Goal: Task Accomplishment & Management: Complete application form

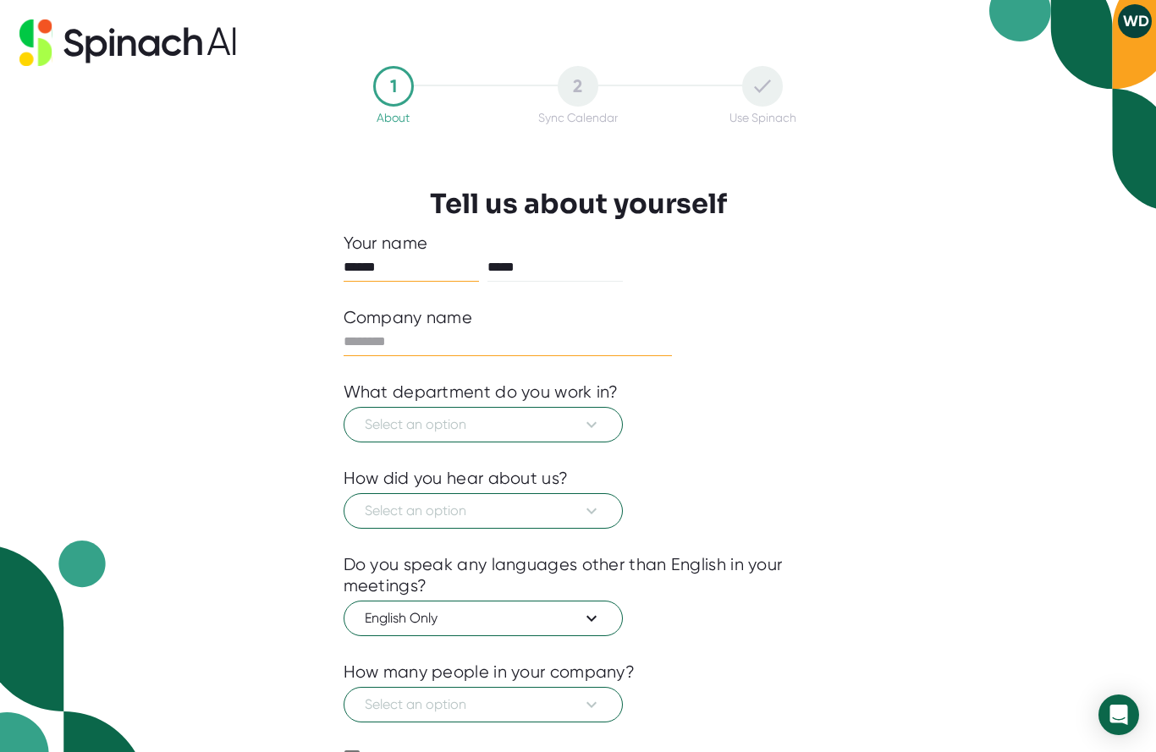
click at [453, 342] on input "text" at bounding box center [507, 341] width 329 height 27
type input "**********"
click at [595, 425] on icon at bounding box center [591, 425] width 10 height 6
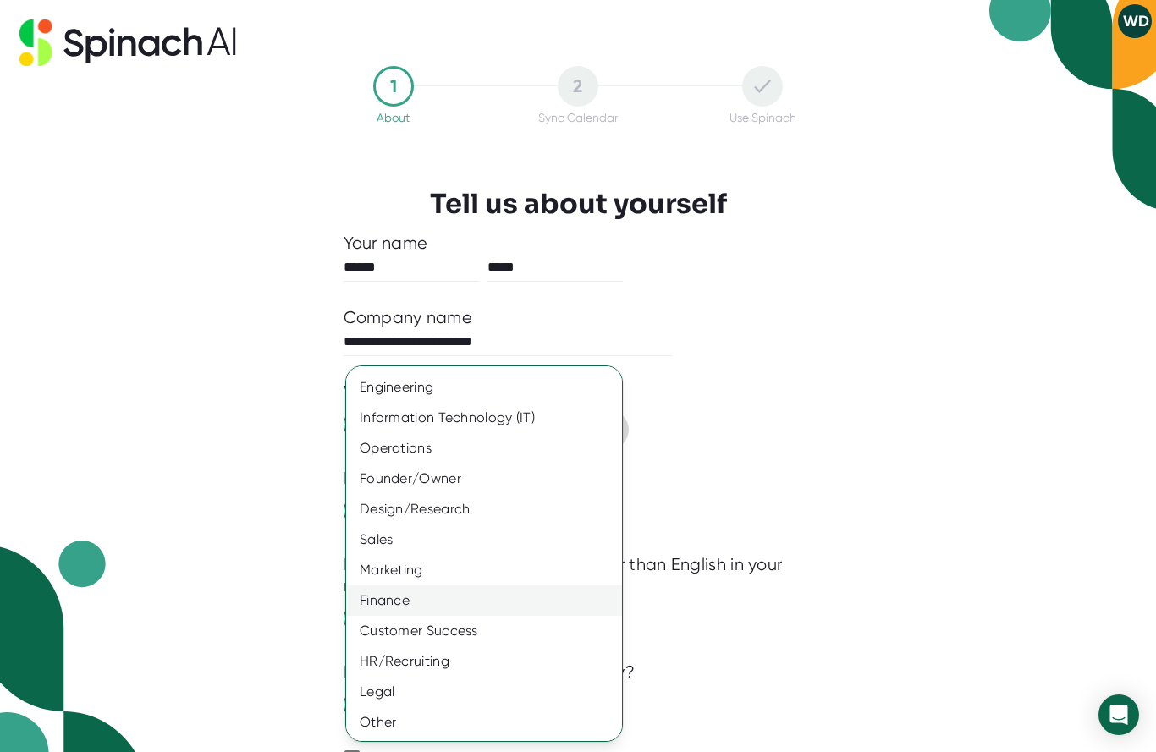
scroll to position [28, 0]
click at [394, 725] on div "Other" at bounding box center [484, 722] width 276 height 30
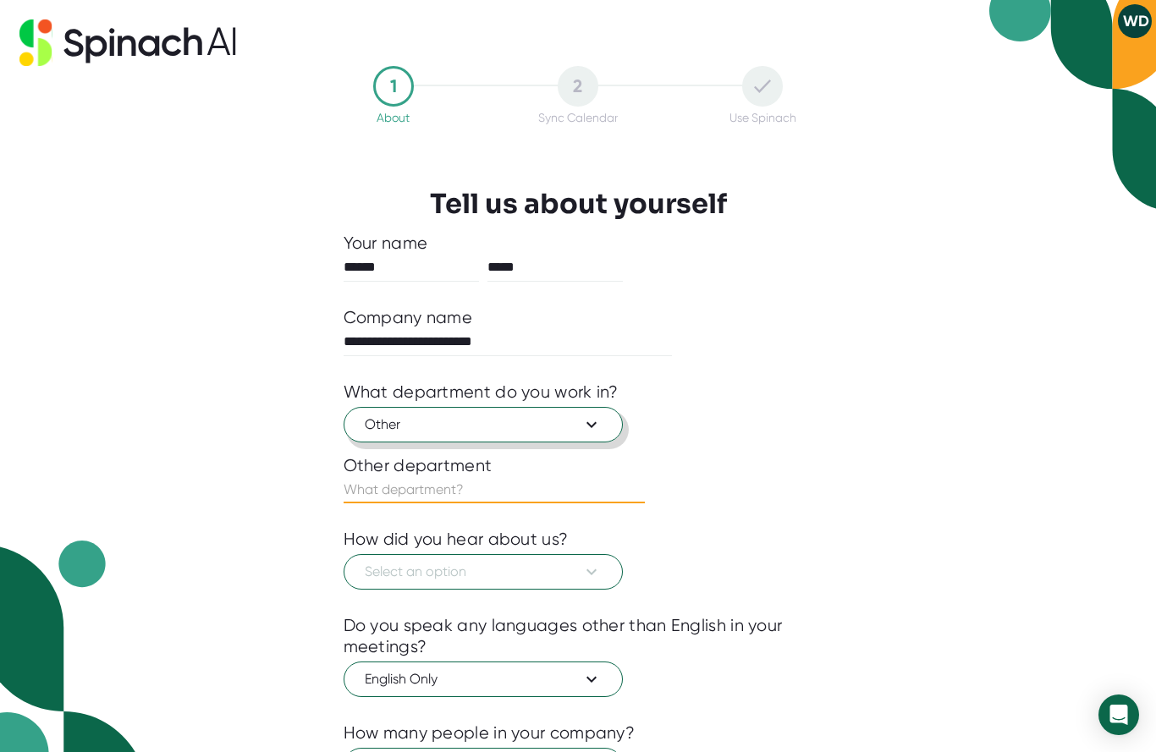
click at [429, 486] on input "text" at bounding box center [493, 489] width 301 height 27
type input "Ministry"
click at [590, 572] on icon at bounding box center [591, 572] width 20 height 20
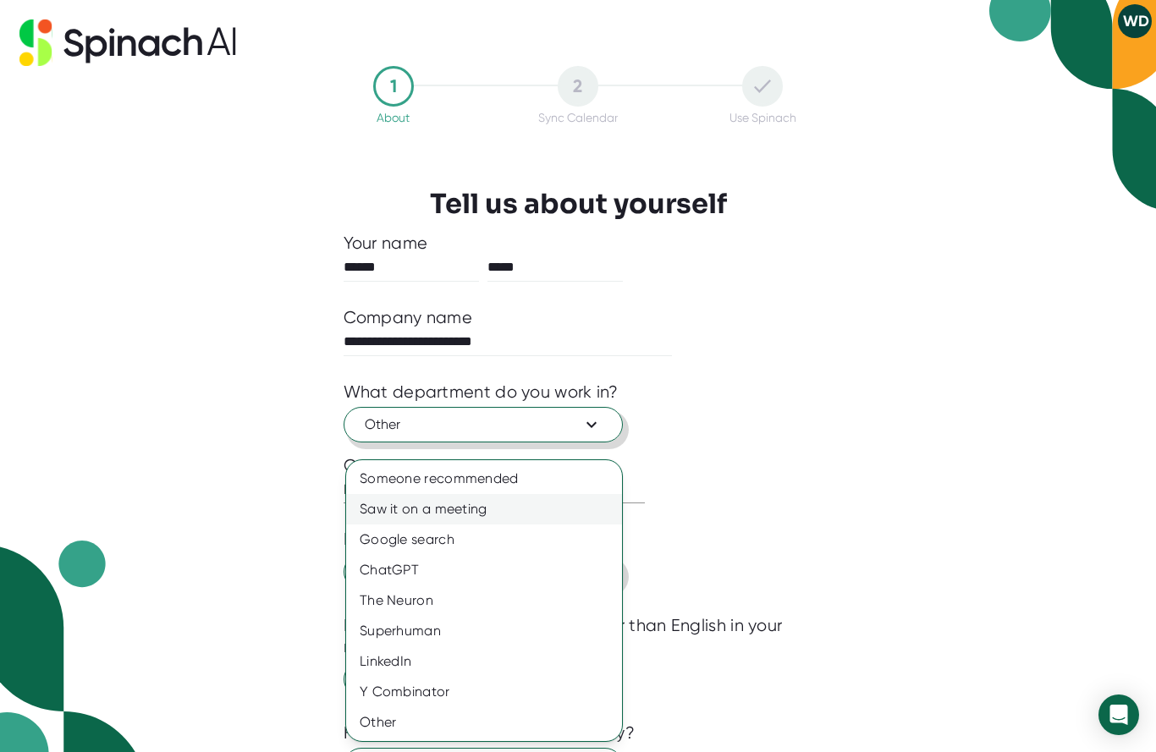
click at [459, 510] on div "Saw it on a meeting" at bounding box center [484, 509] width 276 height 30
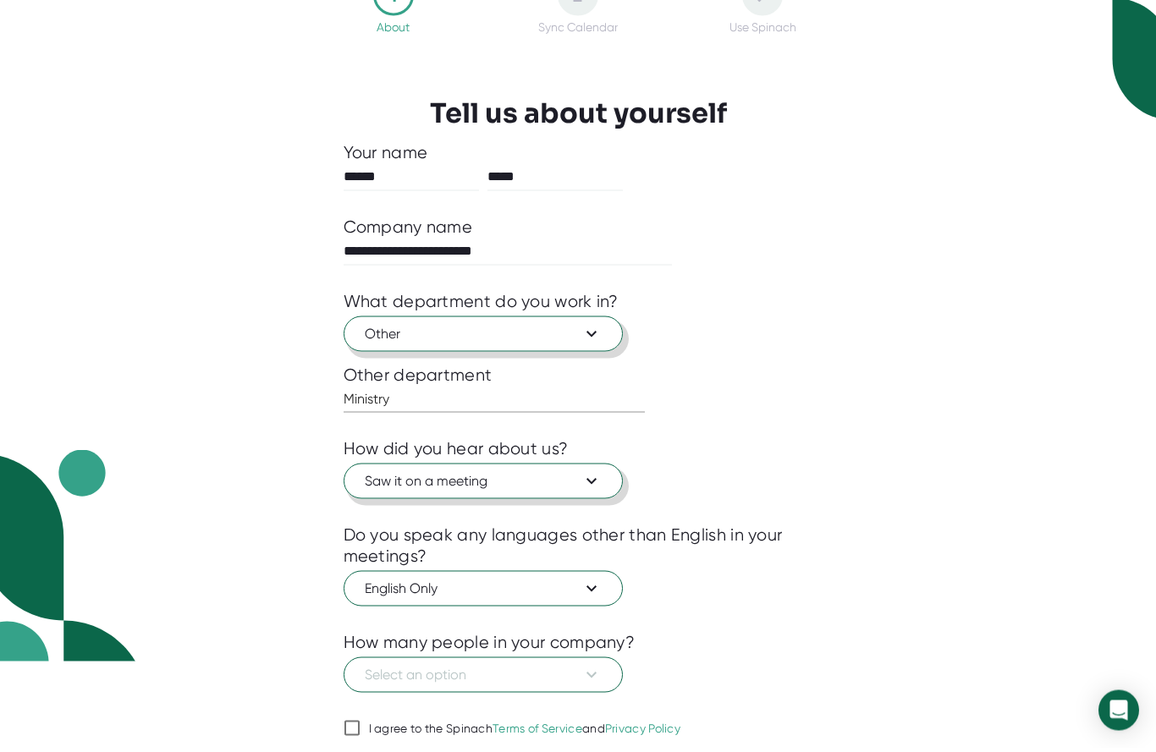
scroll to position [86, 0]
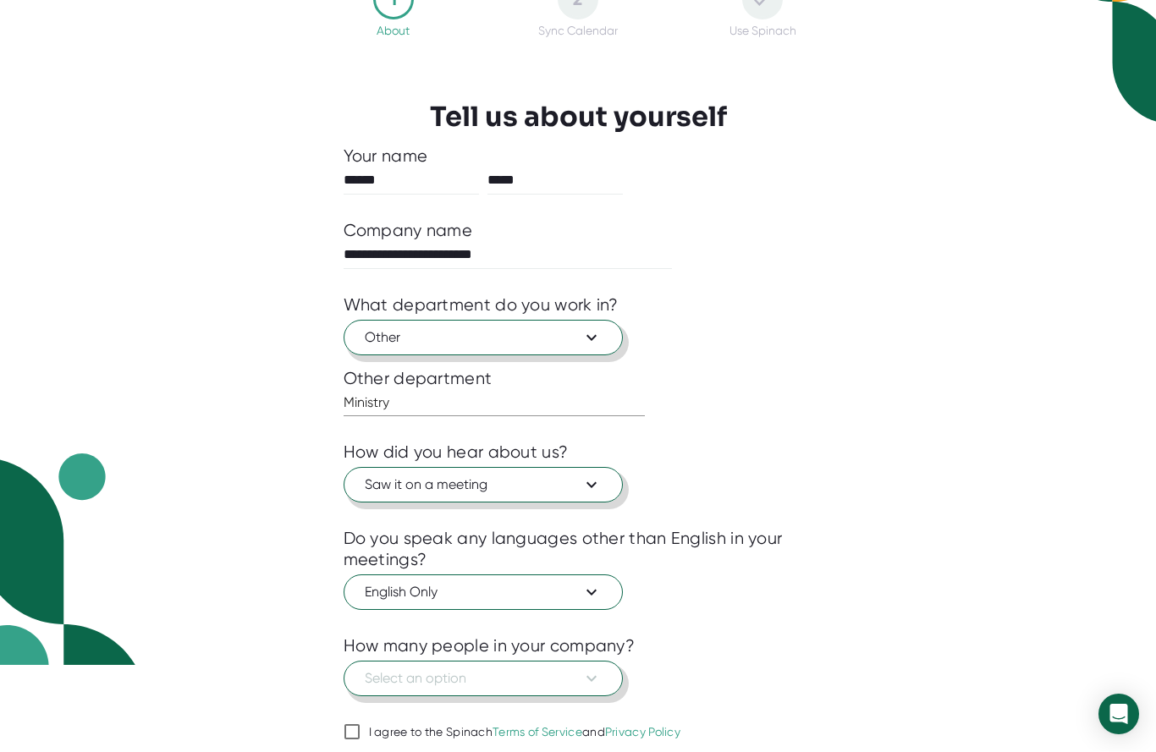
click at [591, 679] on icon at bounding box center [591, 679] width 20 height 20
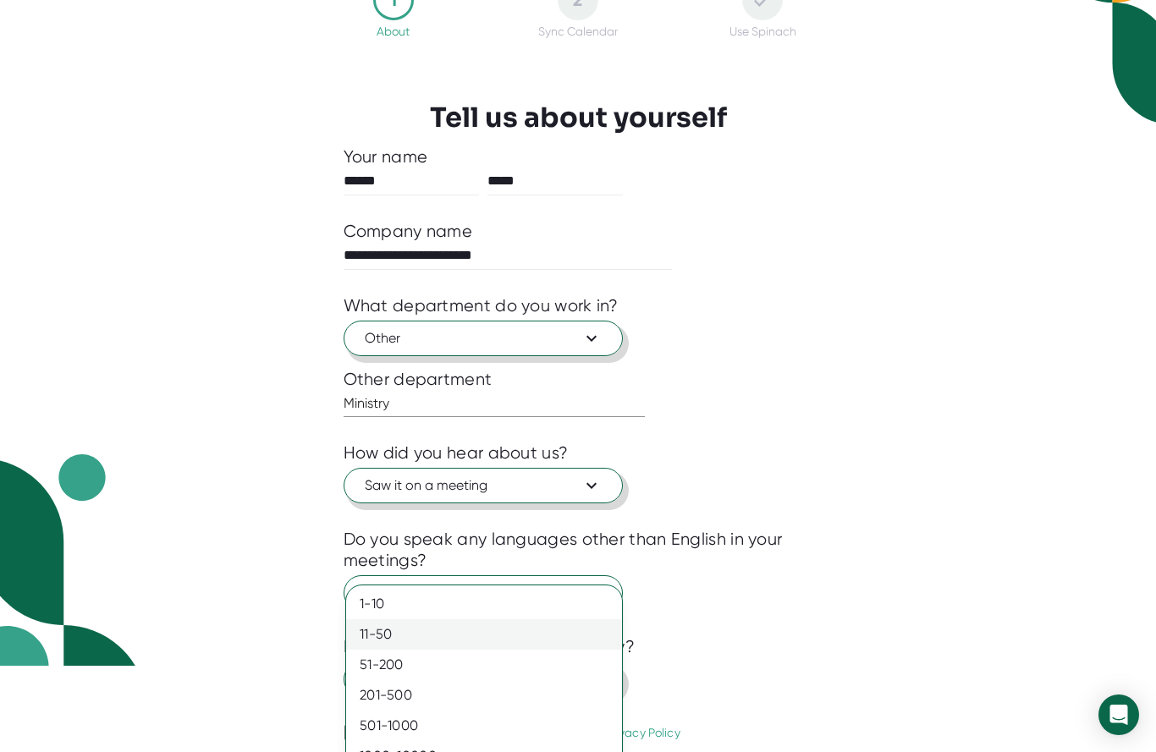
click at [387, 635] on div "11-50" at bounding box center [484, 634] width 276 height 30
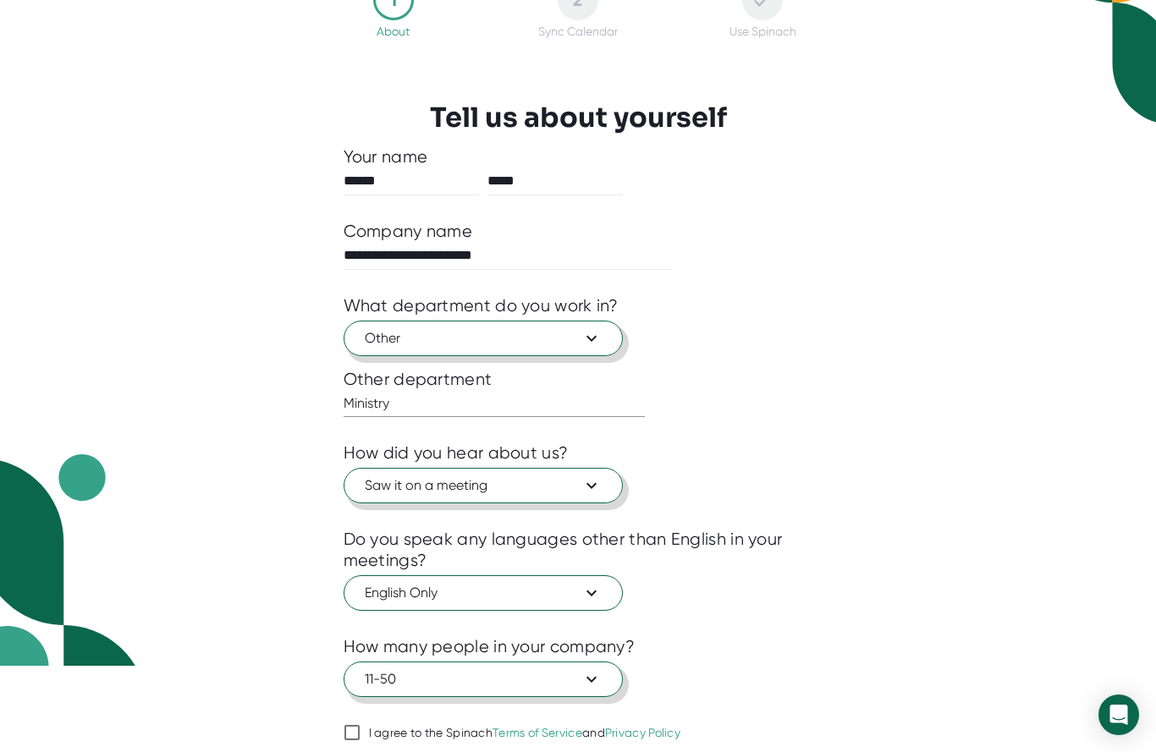
click at [351, 736] on input "I agree to the Spinach Terms of Service and Privacy Policy" at bounding box center [351, 733] width 17 height 20
checkbox input "true"
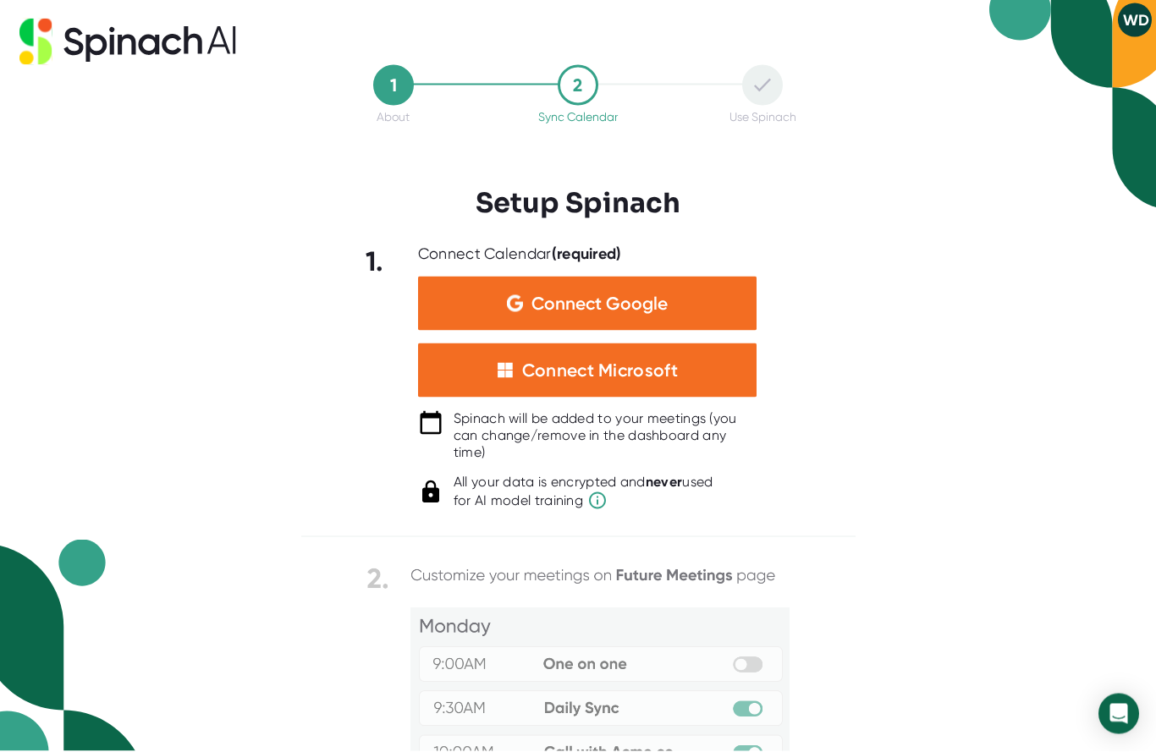
scroll to position [0, 0]
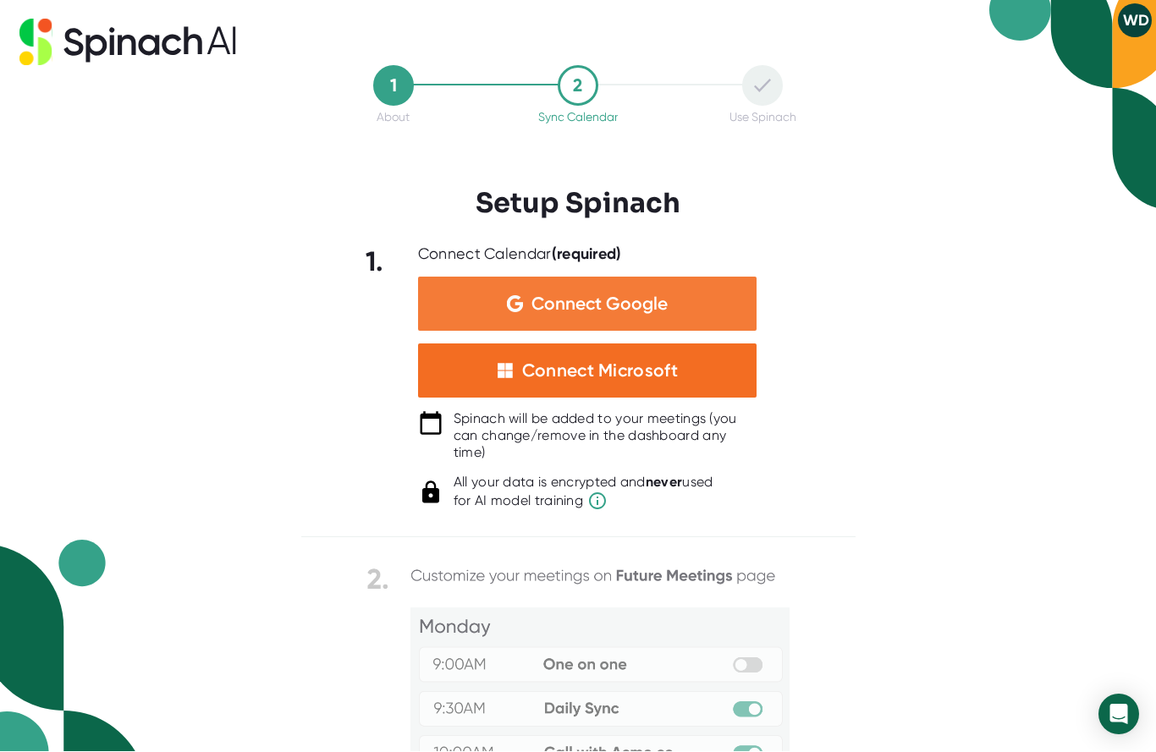
click at [599, 305] on span "Connect Google" at bounding box center [599, 304] width 136 height 17
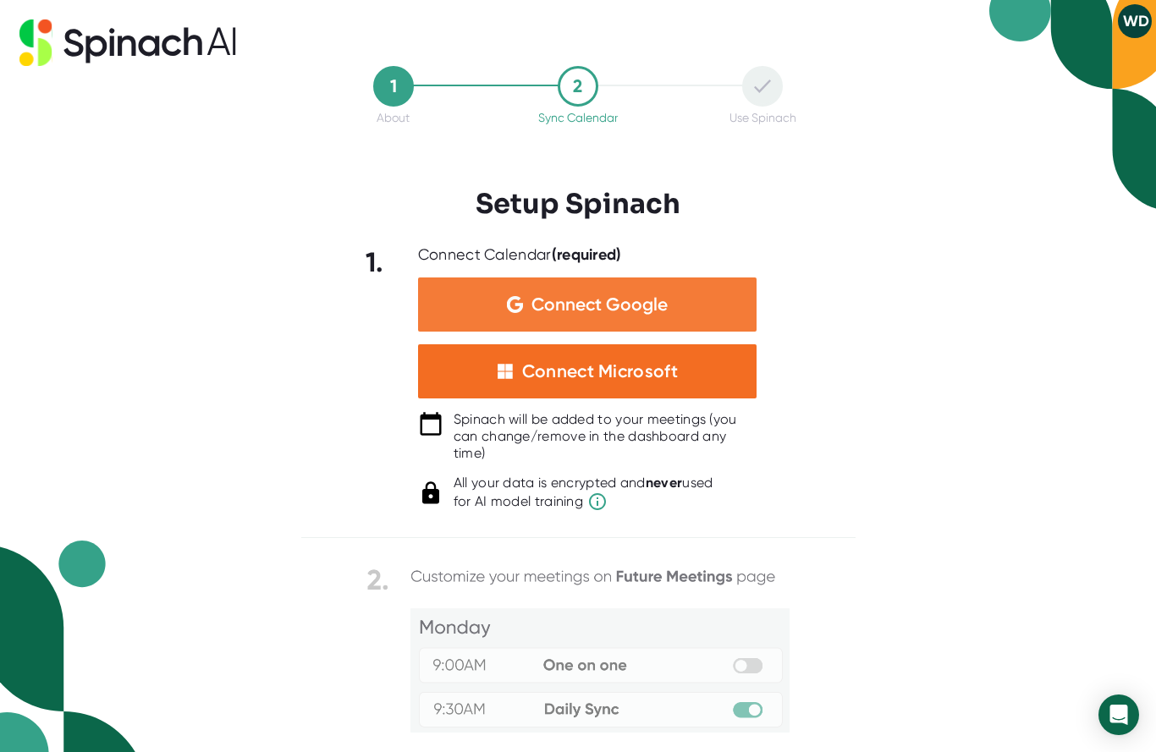
click at [596, 304] on span "Connect Google" at bounding box center [599, 304] width 136 height 17
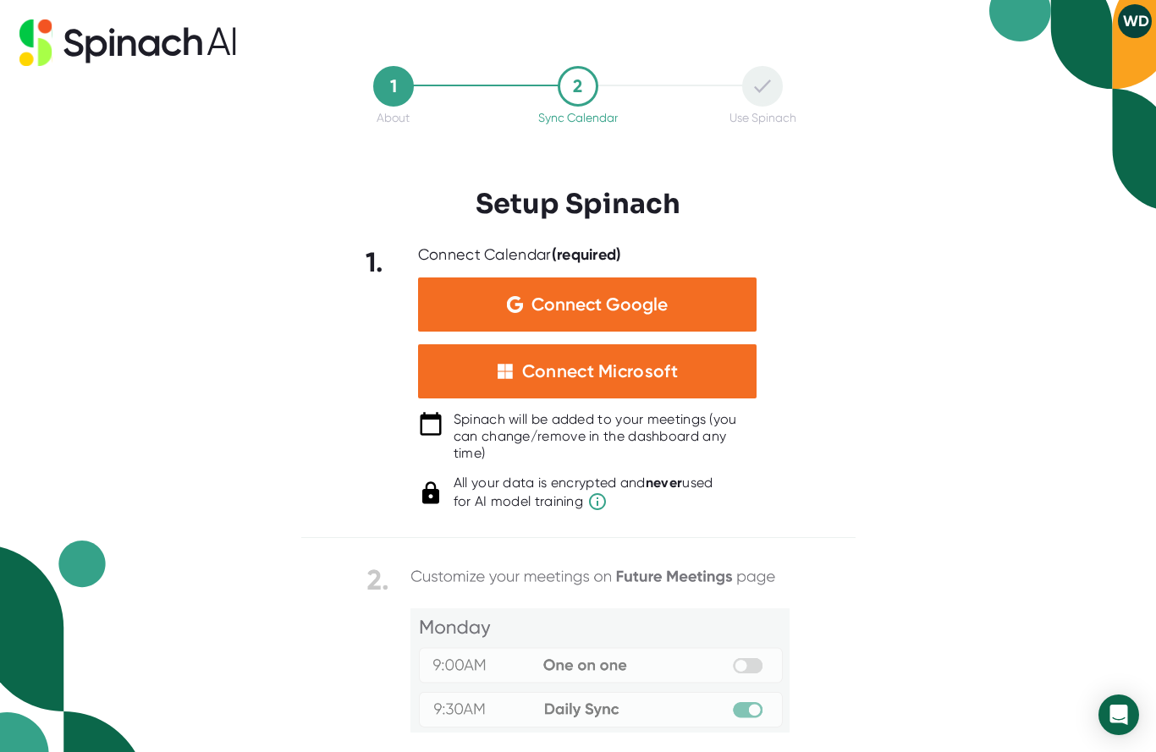
scroll to position [31, 0]
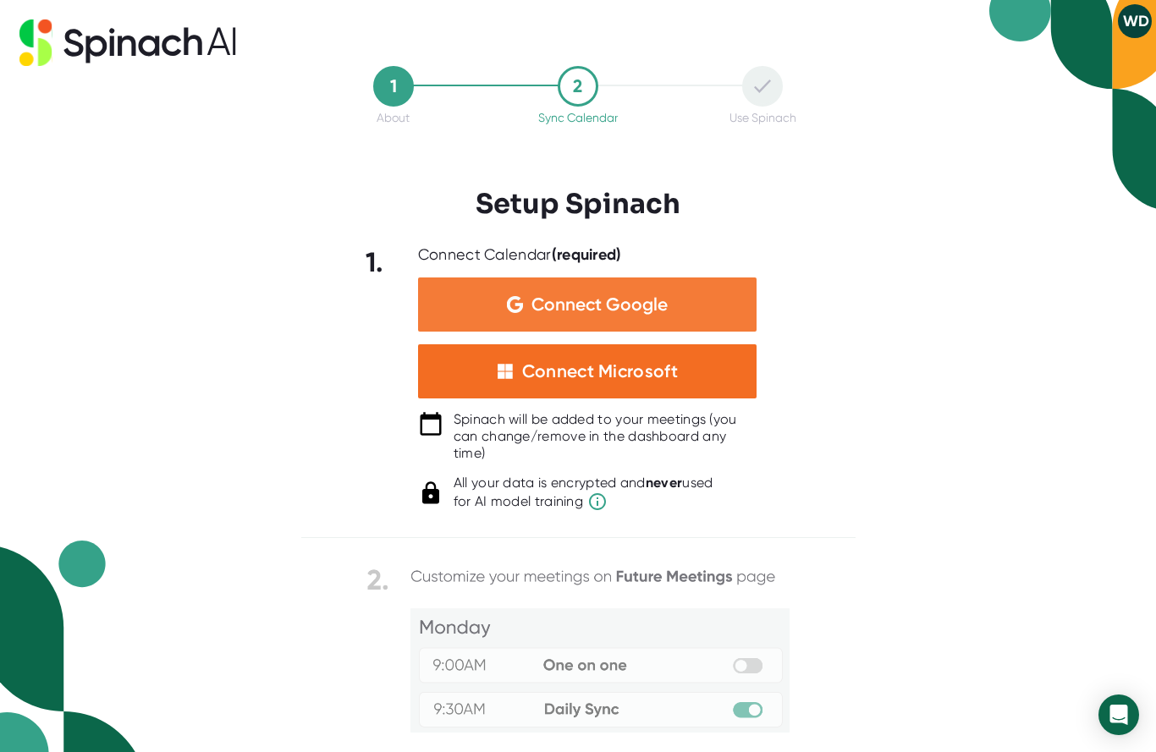
click at [629, 296] on span "Connect Google" at bounding box center [599, 304] width 136 height 17
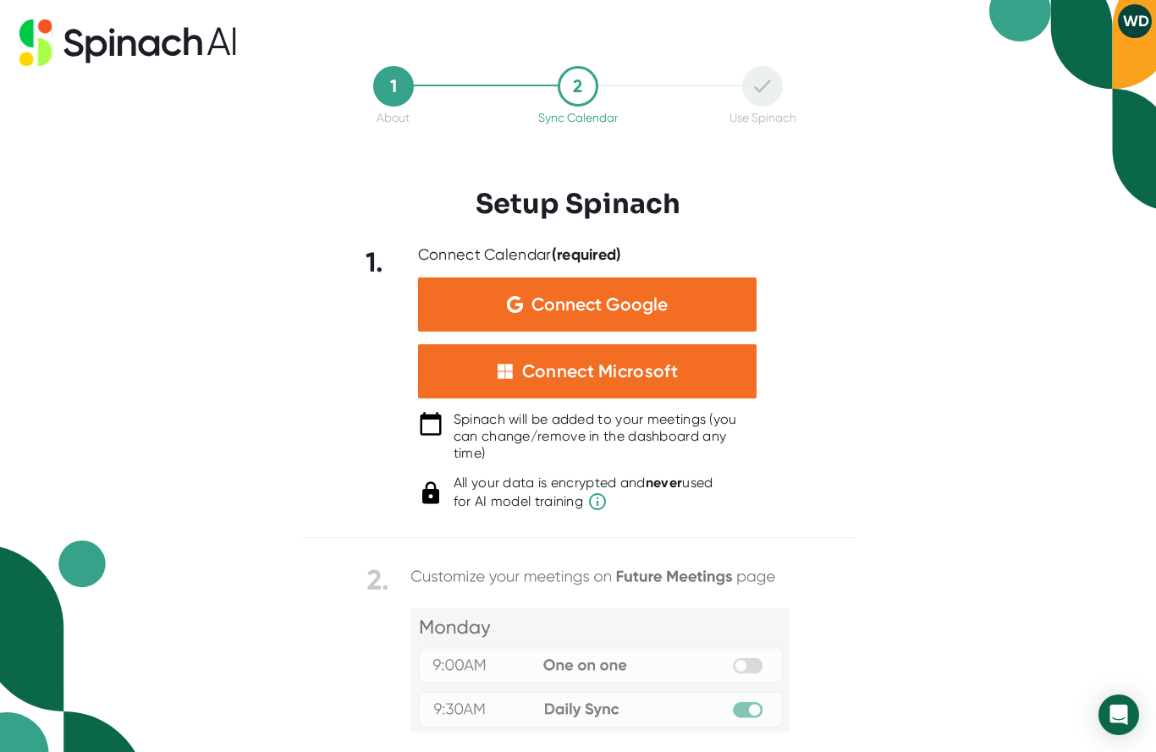
scroll to position [0, 0]
click at [97, 44] on icon at bounding box center [127, 42] width 217 height 47
click at [28, 47] on icon at bounding box center [35, 42] width 32 height 47
click at [146, 47] on icon at bounding box center [127, 42] width 217 height 47
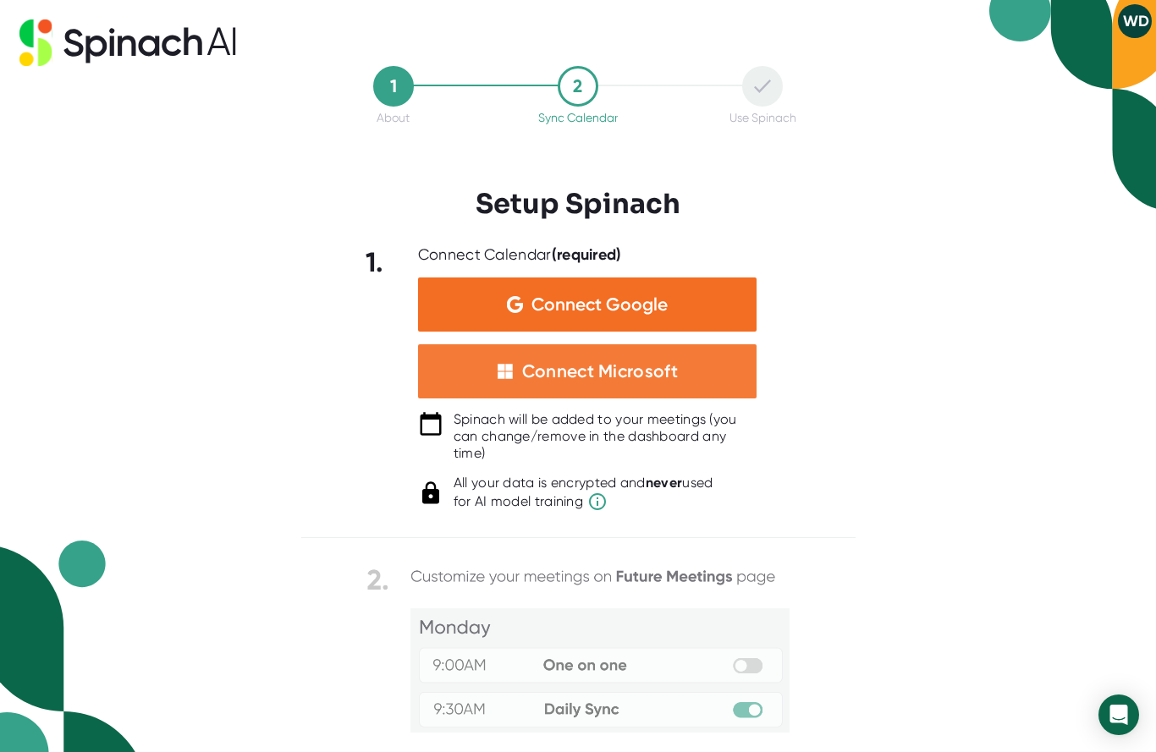
click at [586, 376] on div "Connect Microsoft" at bounding box center [600, 371] width 156 height 22
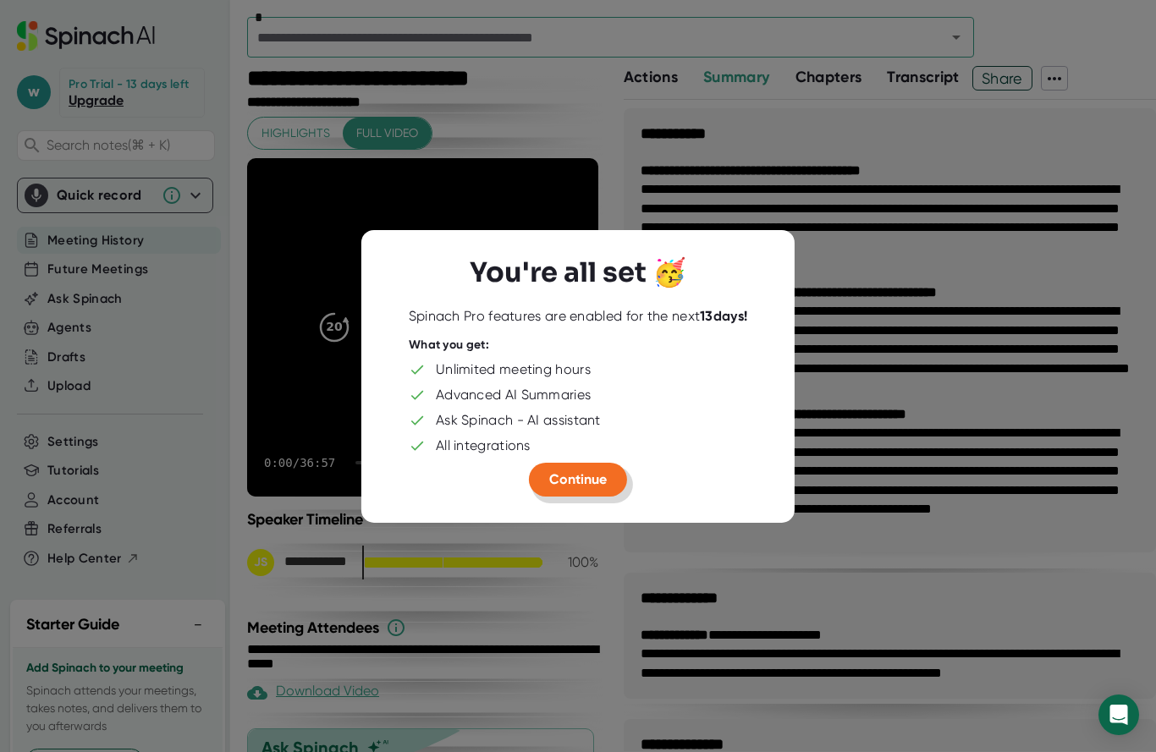
click at [587, 480] on span "Continue" at bounding box center [578, 478] width 58 height 16
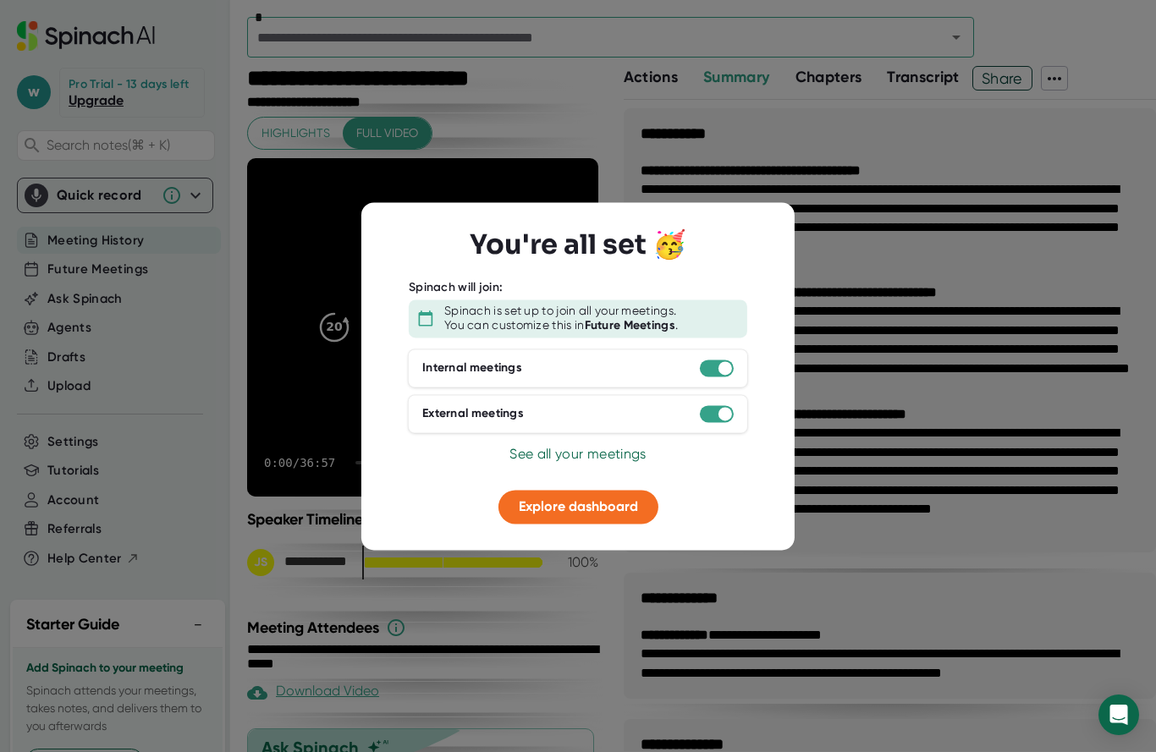
click at [561, 509] on span "Explore dashboard" at bounding box center [578, 506] width 119 height 16
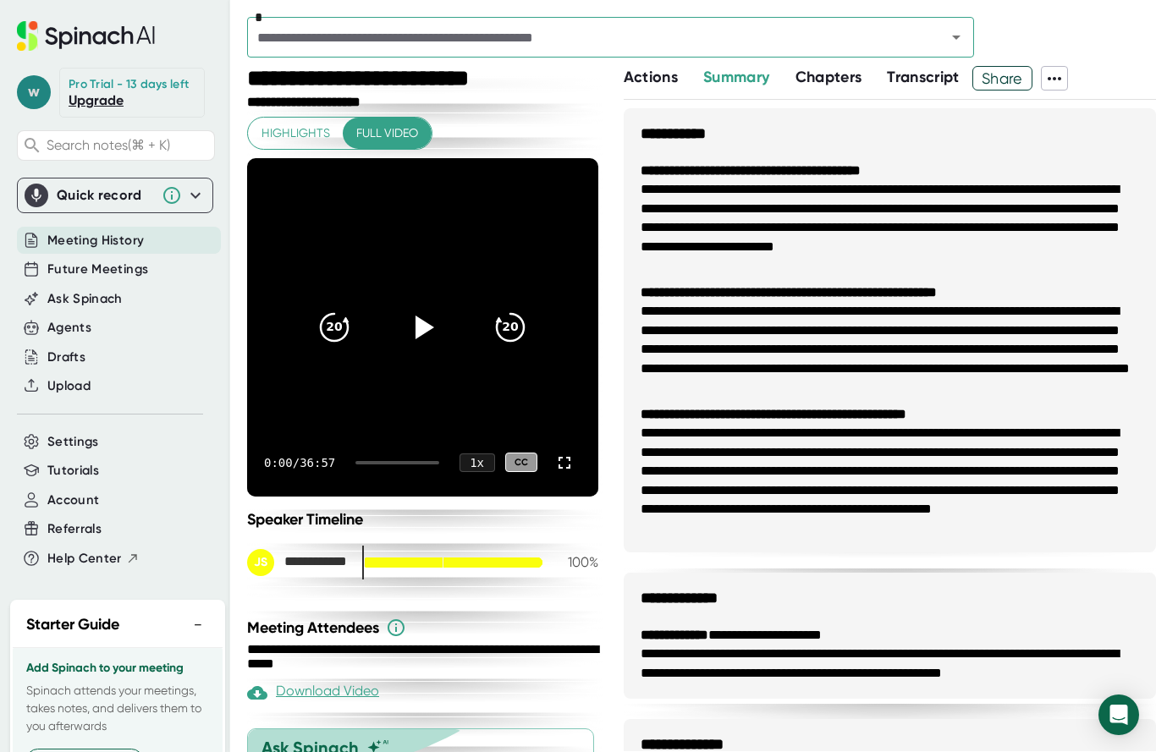
click at [34, 94] on span "w" at bounding box center [34, 92] width 34 height 34
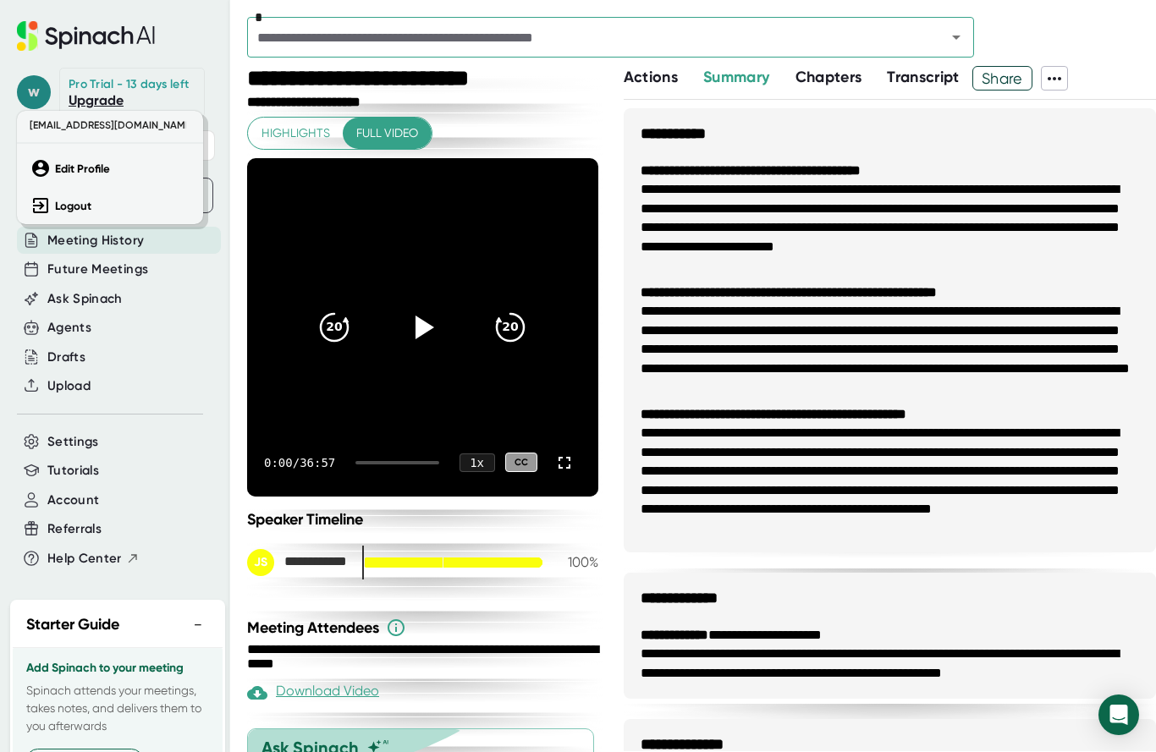
click at [34, 94] on div at bounding box center [578, 376] width 1156 height 752
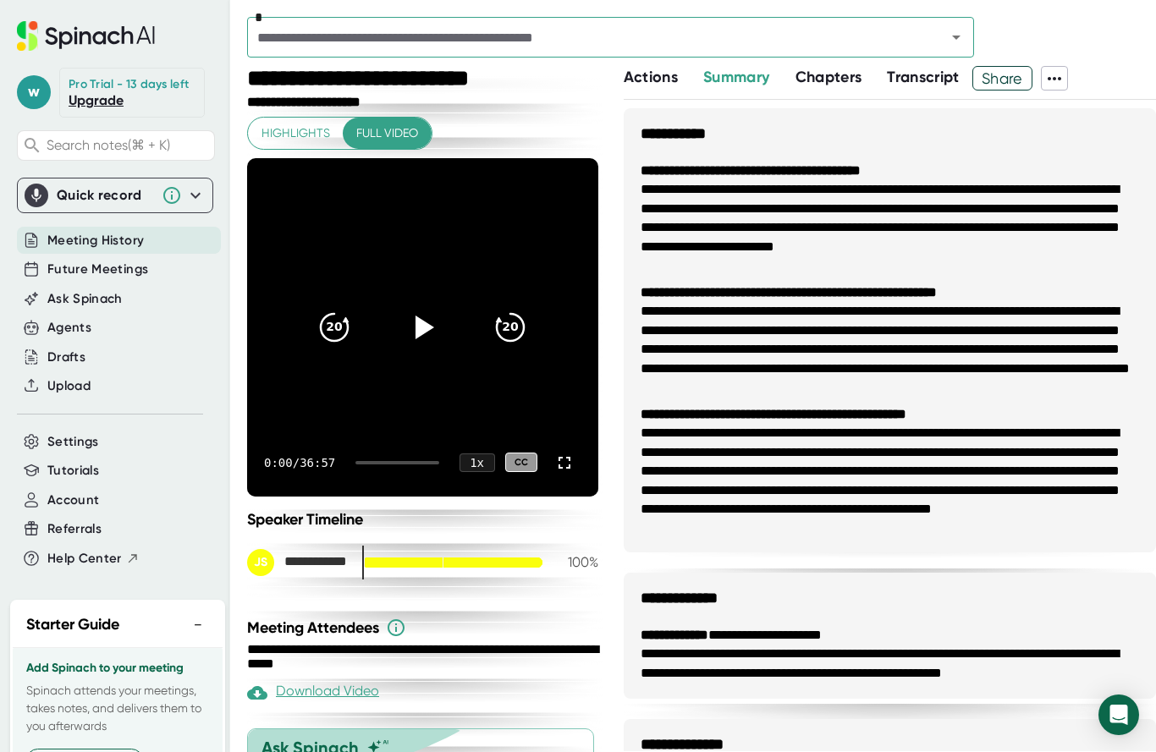
click at [194, 198] on icon at bounding box center [195, 195] width 10 height 6
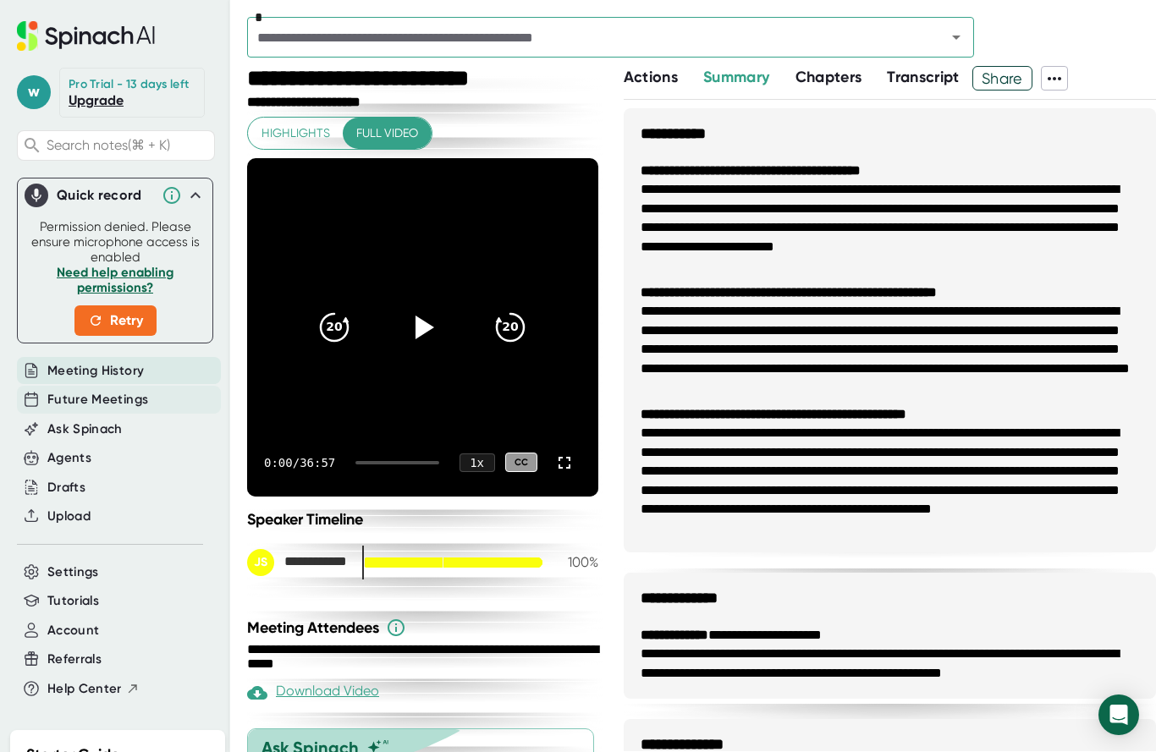
click at [126, 401] on span "Future Meetings" at bounding box center [97, 399] width 101 height 19
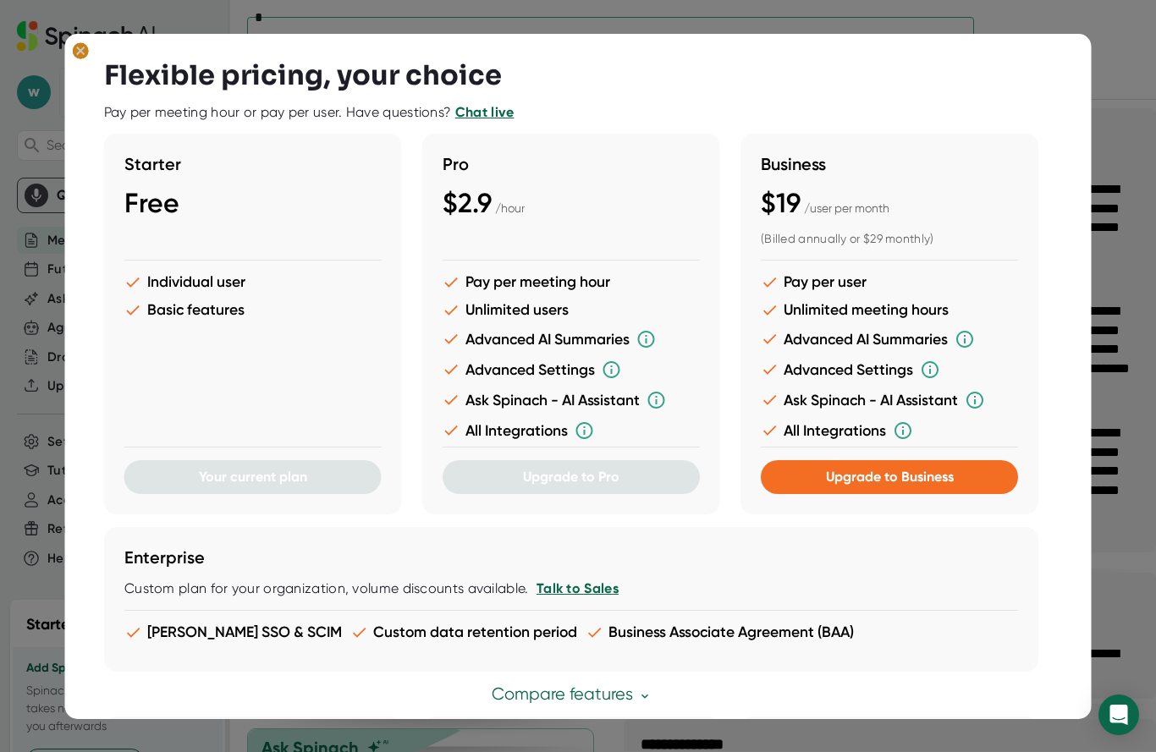
click at [81, 55] on ellipse at bounding box center [81, 50] width 16 height 17
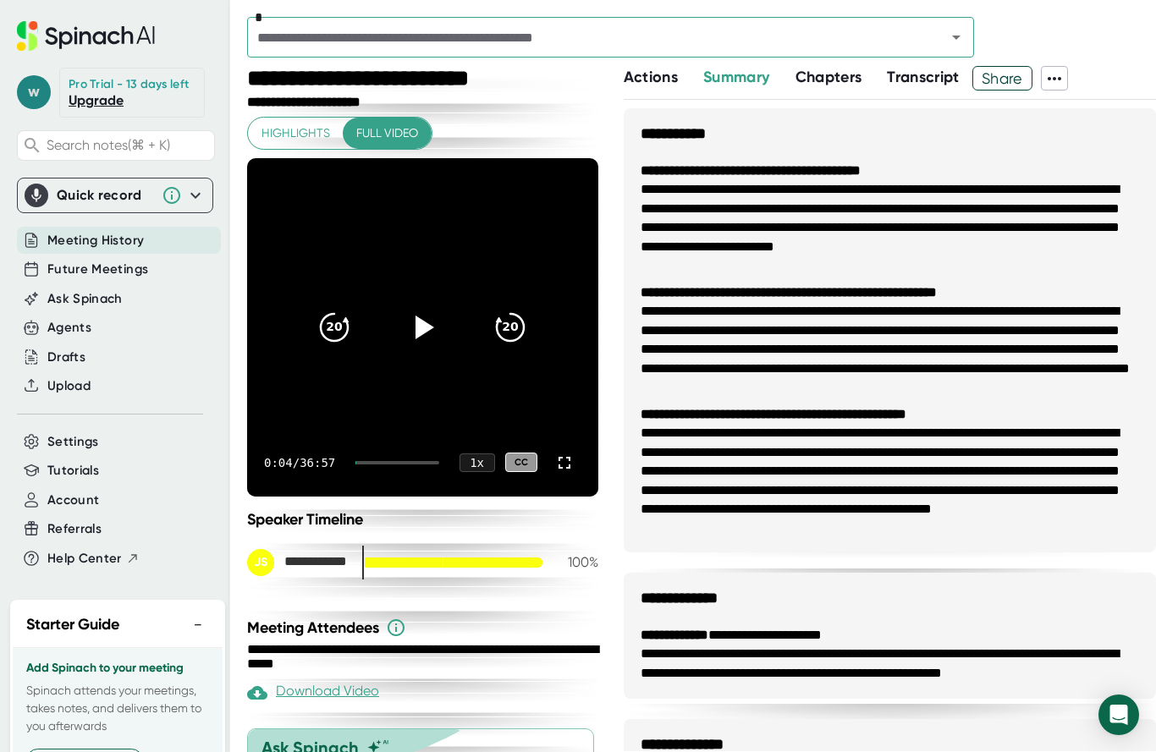
click at [30, 97] on span "w" at bounding box center [34, 92] width 34 height 34
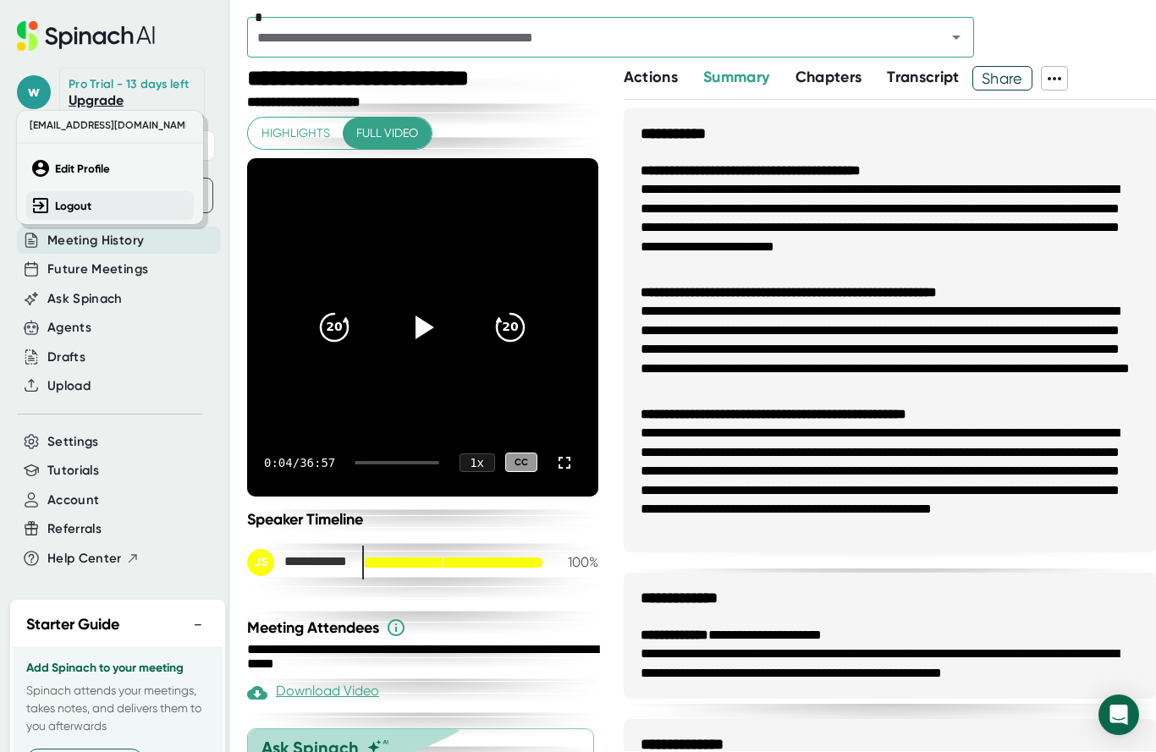
click at [69, 206] on b "Logout" at bounding box center [73, 206] width 36 height 14
